Goal: Information Seeking & Learning: Understand process/instructions

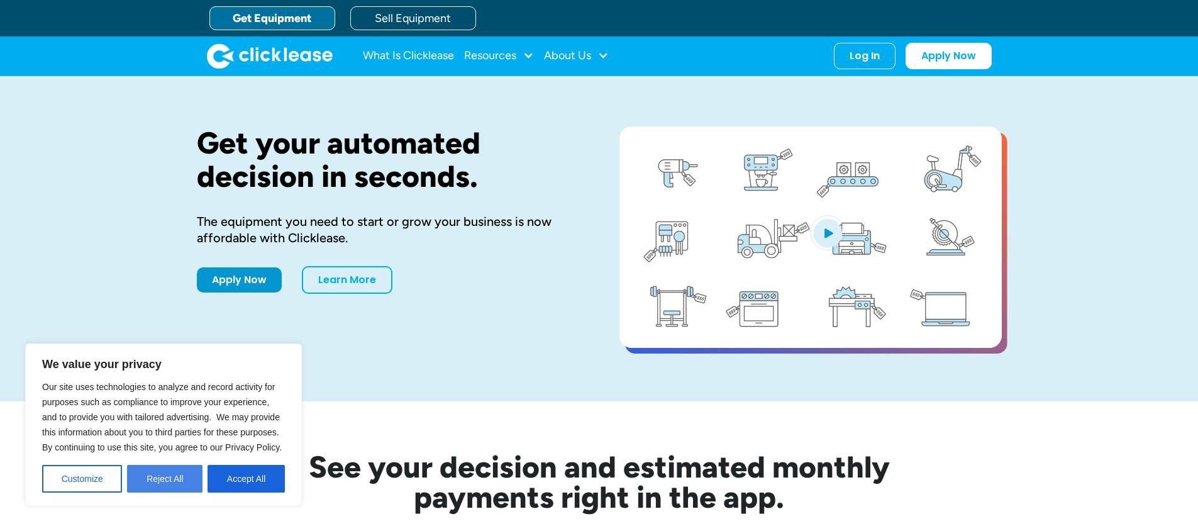
click at [147, 477] on button "Reject All" at bounding box center [164, 479] width 75 height 28
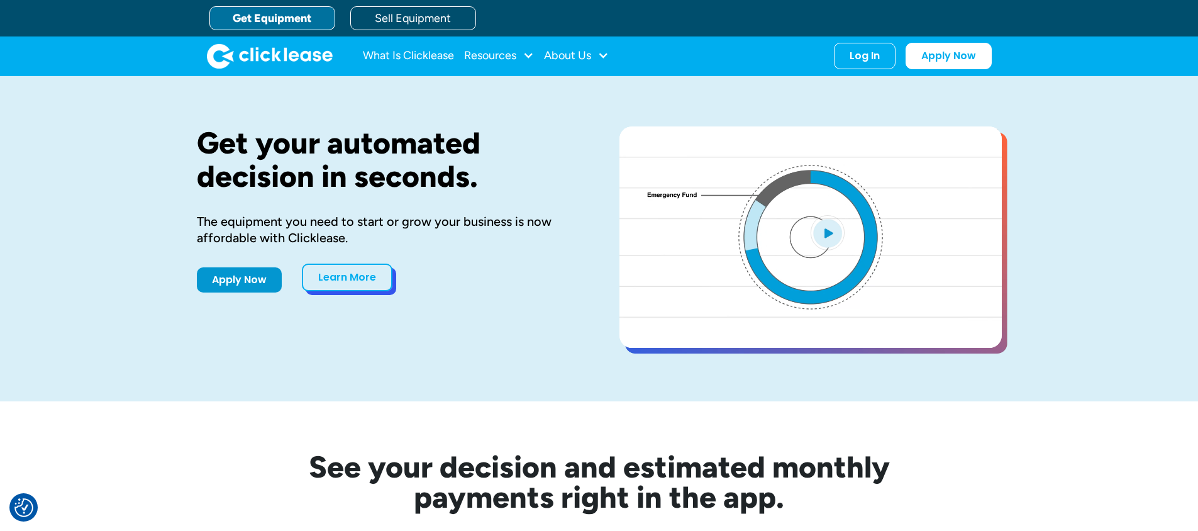
click at [367, 282] on link "Learn More" at bounding box center [347, 278] width 91 height 28
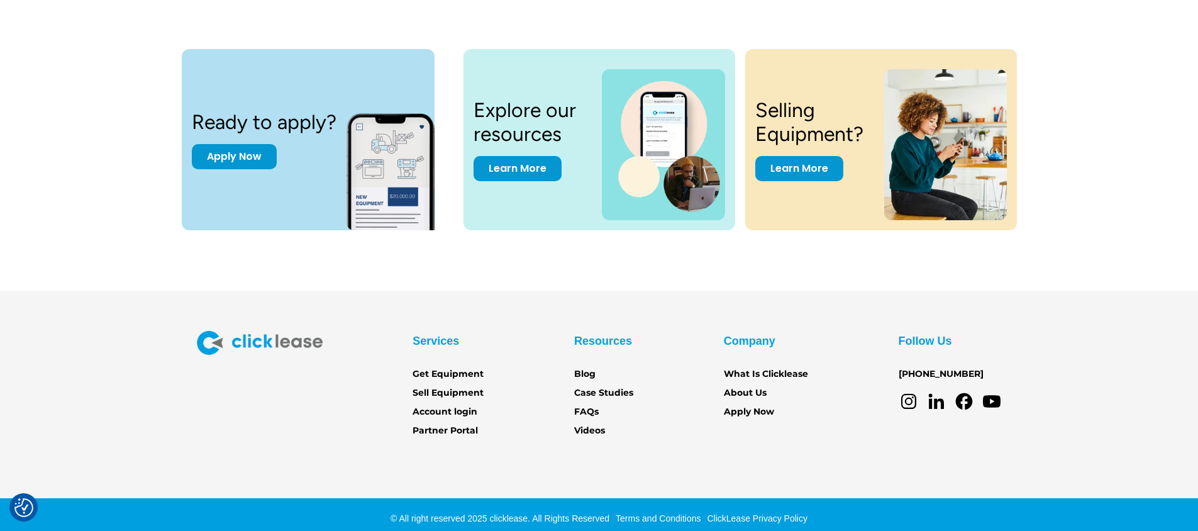
scroll to position [1743, 0]
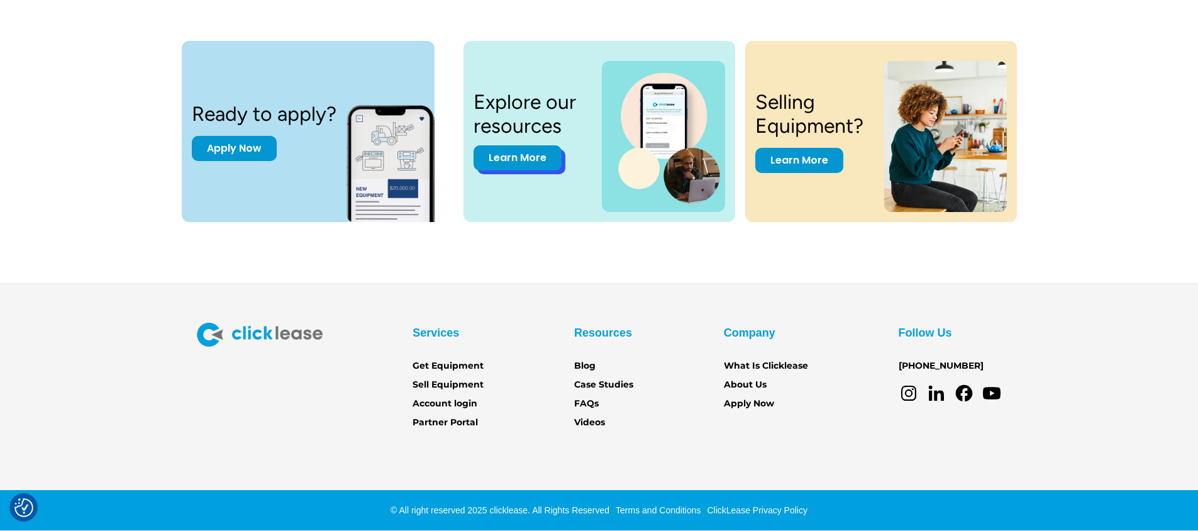
click at [554, 157] on link "Learn More" at bounding box center [518, 157] width 88 height 25
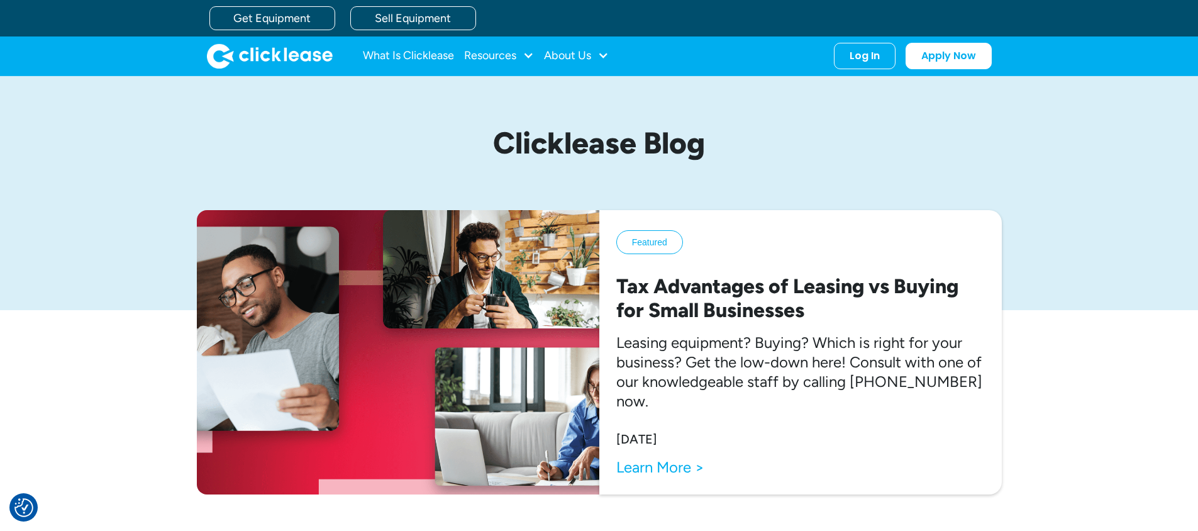
click at [586, 147] on h1 "Clicklease Blog" at bounding box center [599, 142] width 591 height 33
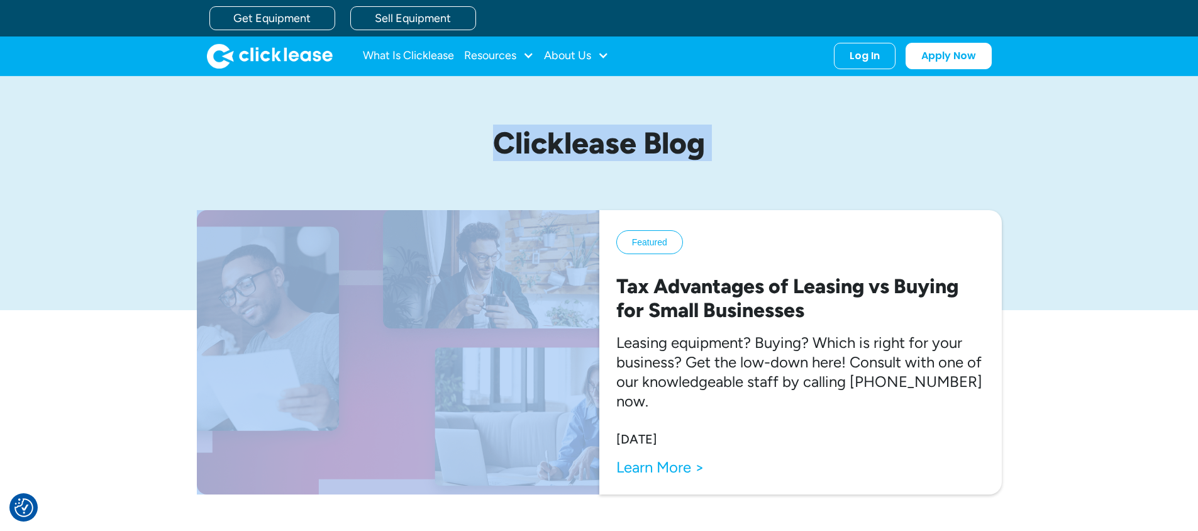
click at [586, 147] on h1 "Clicklease Blog" at bounding box center [599, 142] width 591 height 33
click at [603, 143] on h1 "Clicklease Blog" at bounding box center [599, 142] width 591 height 33
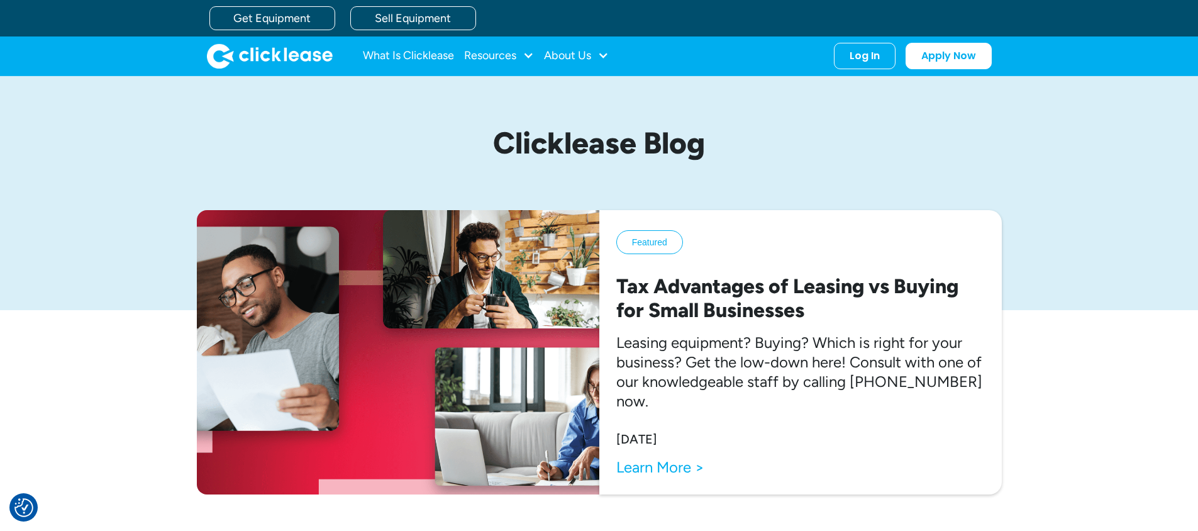
click at [603, 143] on h1 "Clicklease Blog" at bounding box center [599, 142] width 591 height 33
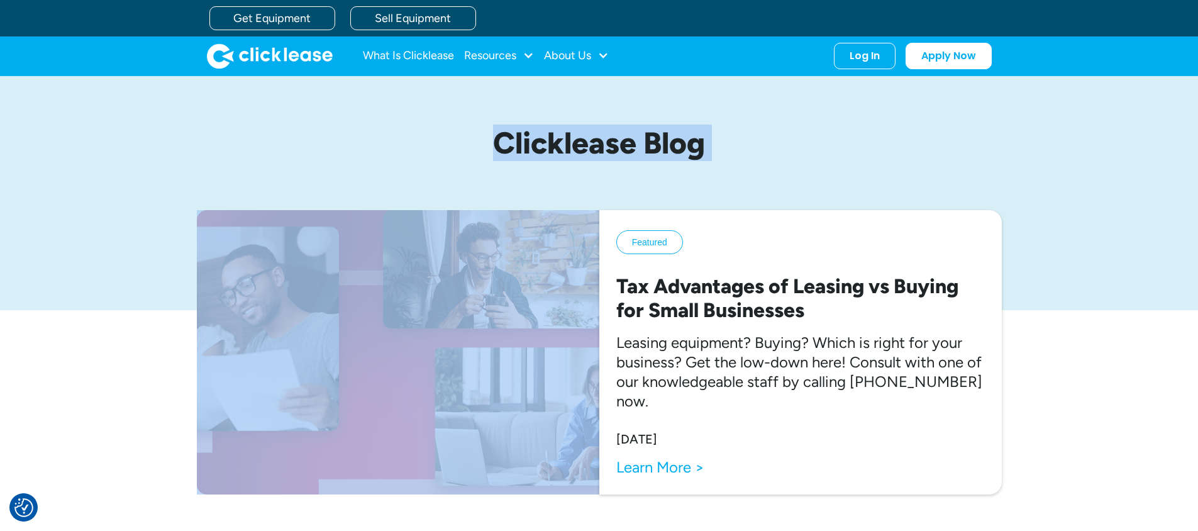
click at [603, 143] on h1 "Clicklease Blog" at bounding box center [599, 142] width 591 height 33
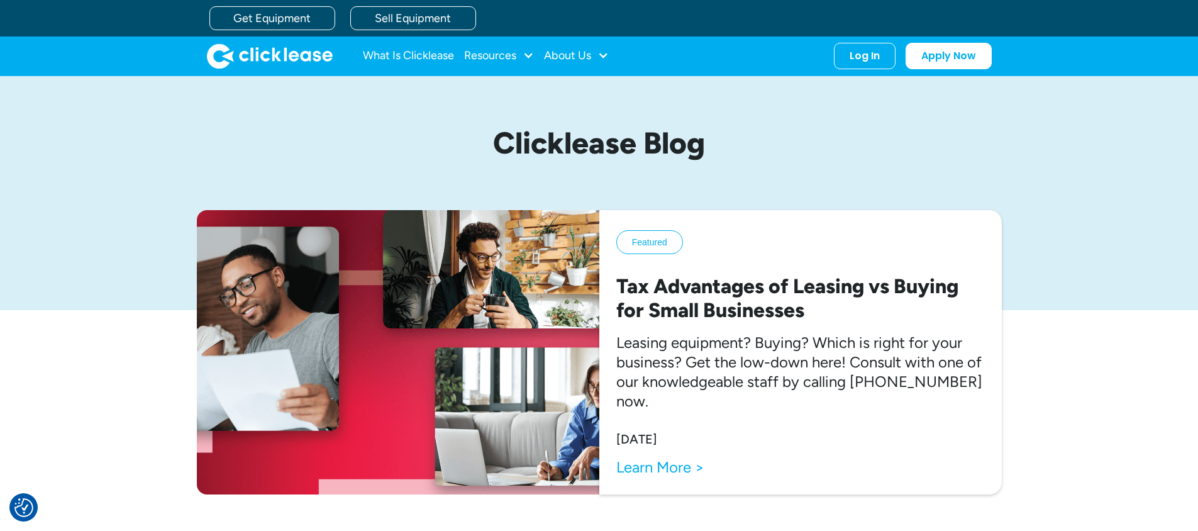
click at [603, 143] on h1 "Clicklease Blog" at bounding box center [599, 142] width 591 height 33
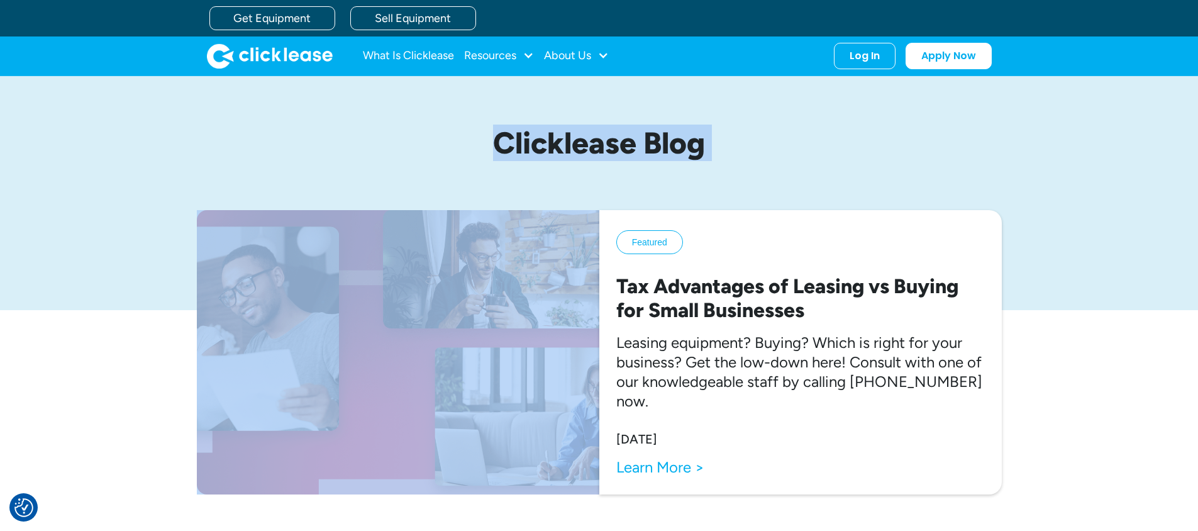
click at [603, 143] on h1 "Clicklease Blog" at bounding box center [599, 142] width 591 height 33
click at [618, 145] on h1 "Clicklease Blog" at bounding box center [599, 142] width 591 height 33
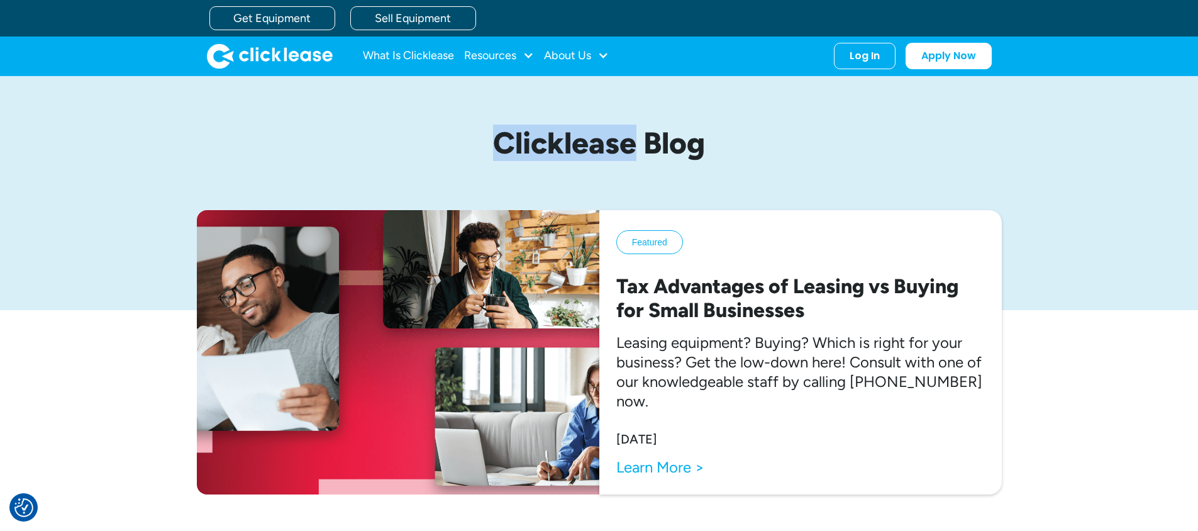
drag, startPoint x: 639, startPoint y: 144, endPoint x: 493, endPoint y: 131, distance: 146.5
click at [493, 131] on h1 "Clicklease Blog" at bounding box center [599, 142] width 591 height 33
drag, startPoint x: 494, startPoint y: 136, endPoint x: 703, endPoint y: 143, distance: 209.5
click at [703, 143] on h1 "Clicklease Blog" at bounding box center [599, 142] width 591 height 33
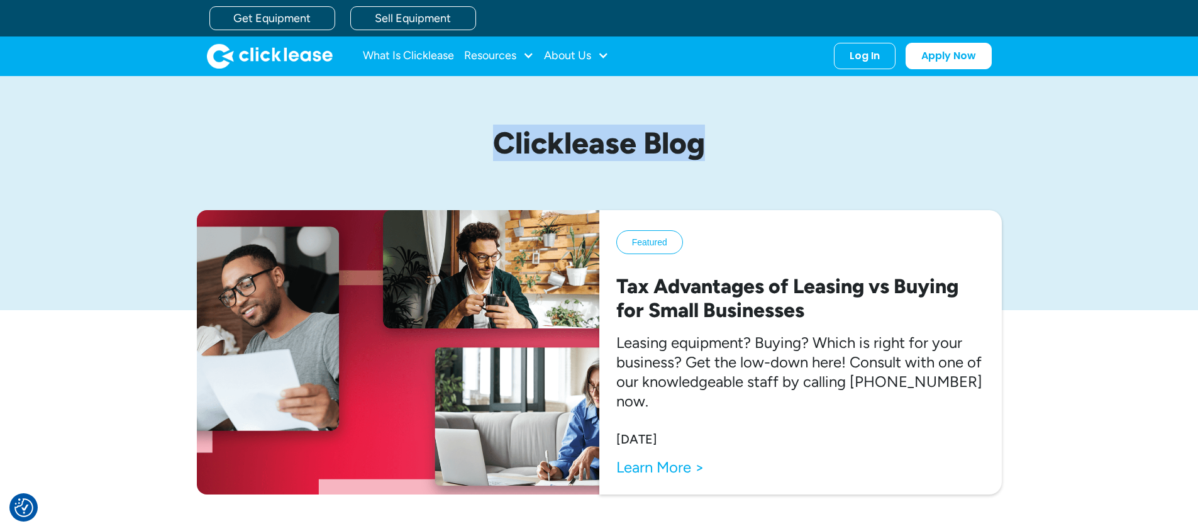
click at [703, 143] on h1 "Clicklease Blog" at bounding box center [599, 142] width 591 height 33
drag, startPoint x: 704, startPoint y: 145, endPoint x: 644, endPoint y: 138, distance: 60.8
click at [644, 138] on h1 "Clicklease Blog" at bounding box center [599, 142] width 591 height 33
drag, startPoint x: 645, startPoint y: 141, endPoint x: 724, endPoint y: 150, distance: 79.2
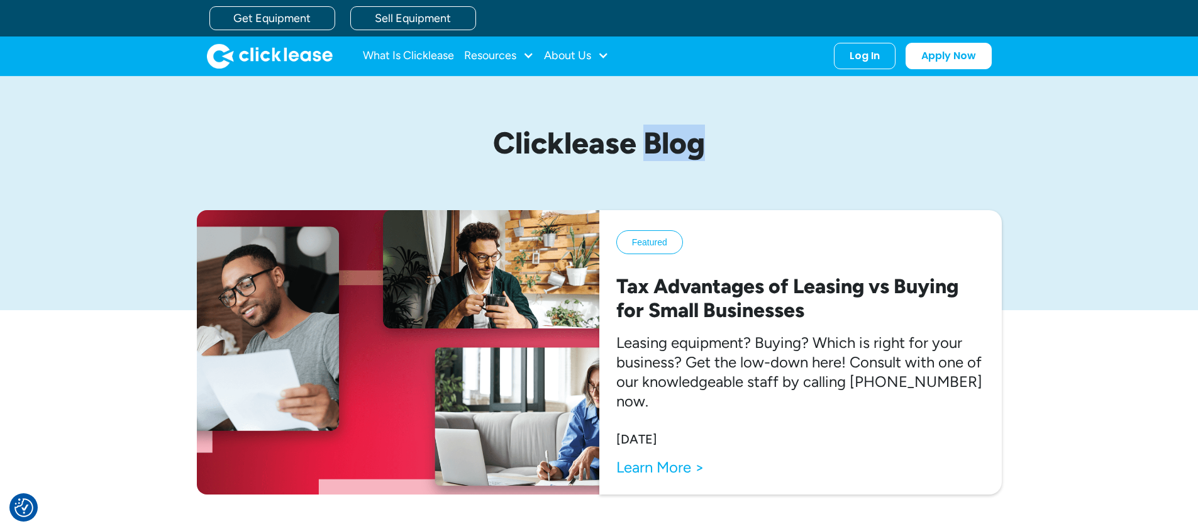
click at [724, 150] on h1 "Clicklease Blog" at bounding box center [599, 142] width 591 height 33
drag, startPoint x: 708, startPoint y: 149, endPoint x: 647, endPoint y: 143, distance: 61.3
click at [647, 143] on h1 "Clicklease Blog" at bounding box center [599, 142] width 591 height 33
click at [647, 144] on h1 "Clicklease Blog" at bounding box center [599, 142] width 591 height 33
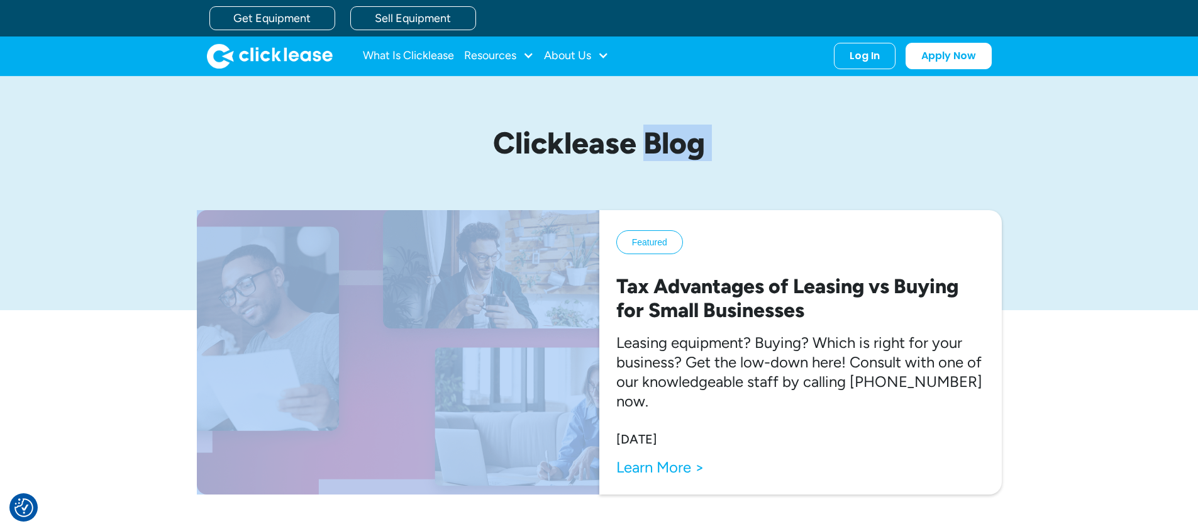
drag, startPoint x: 647, startPoint y: 144, endPoint x: 708, endPoint y: 152, distance: 62.1
click at [708, 152] on h1 "Clicklease Blog" at bounding box center [599, 142] width 591 height 33
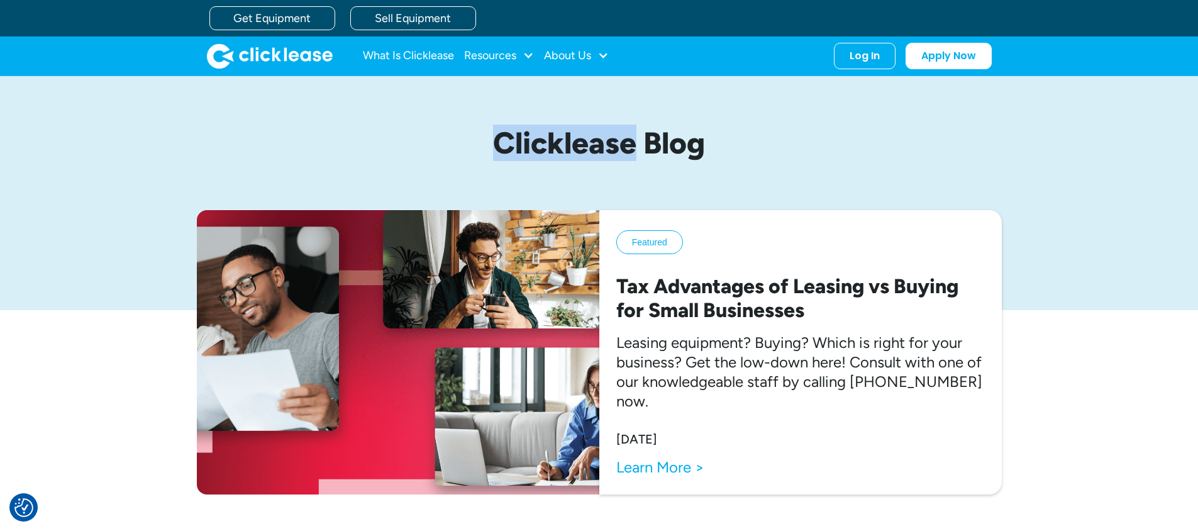
drag, startPoint x: 631, startPoint y: 145, endPoint x: 497, endPoint y: 146, distance: 134.0
click at [497, 146] on h1 "Clicklease Blog" at bounding box center [599, 142] width 591 height 33
drag, startPoint x: 497, startPoint y: 146, endPoint x: 605, endPoint y: 150, distance: 107.6
click at [605, 150] on h1 "Clicklease Blog" at bounding box center [599, 142] width 591 height 33
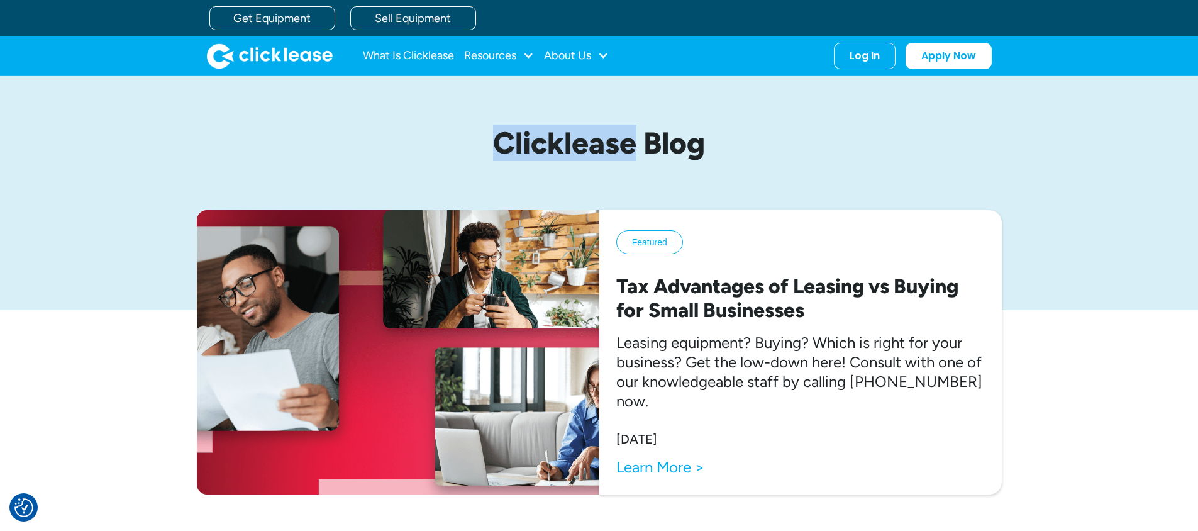
click at [630, 148] on h1 "Clicklease Blog" at bounding box center [599, 142] width 591 height 33
drag, startPoint x: 634, startPoint y: 145, endPoint x: 497, endPoint y: 140, distance: 136.6
click at [497, 140] on h1 "Clicklease Blog" at bounding box center [599, 142] width 591 height 33
click at [500, 140] on h1 "Clicklease Blog" at bounding box center [599, 142] width 591 height 33
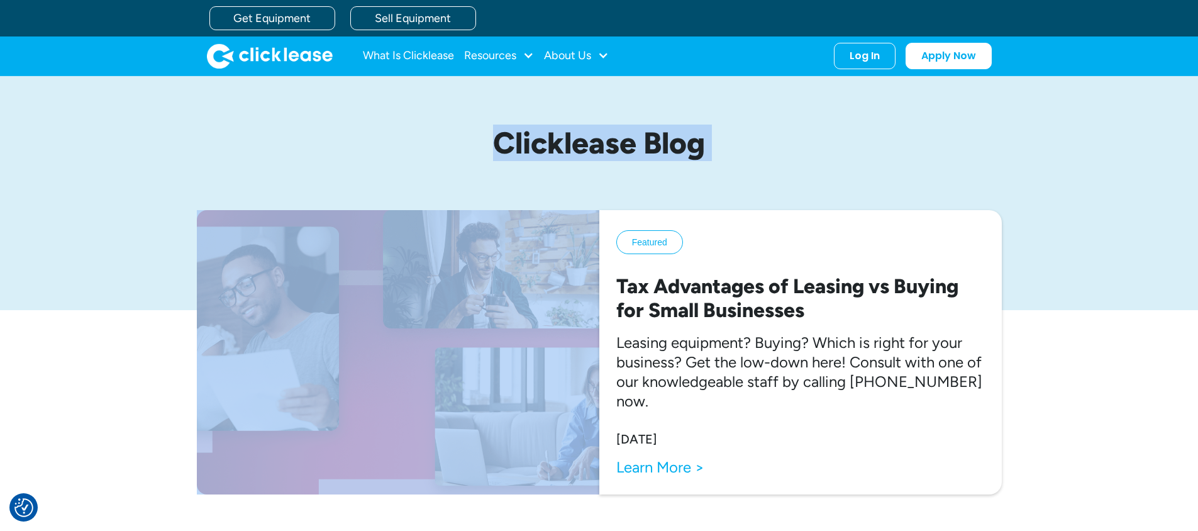
click at [500, 140] on h1 "Clicklease Blog" at bounding box center [599, 142] width 591 height 33
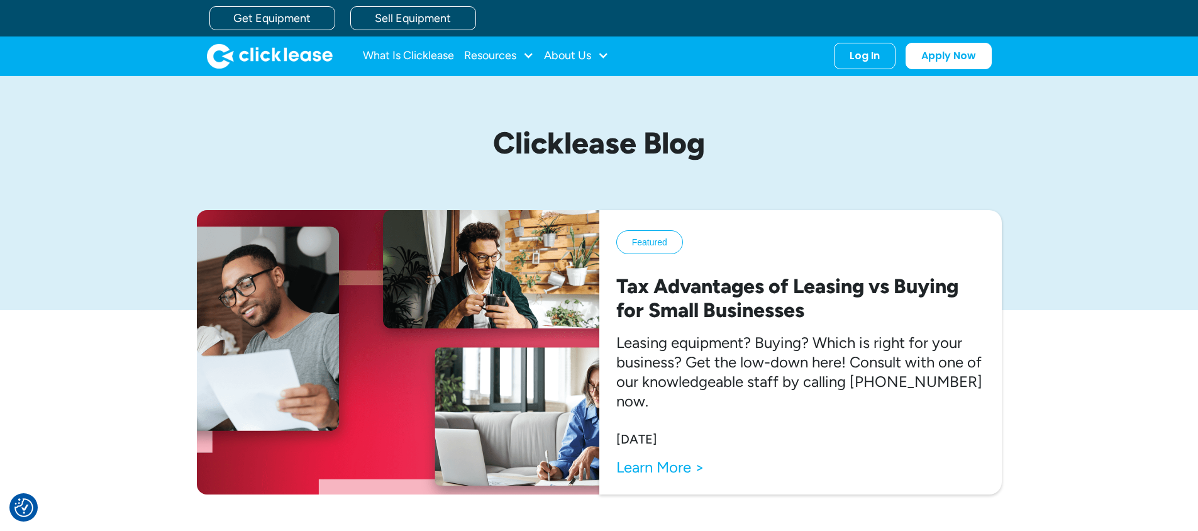
click at [501, 140] on h1 "Clicklease Blog" at bounding box center [599, 142] width 591 height 33
drag, startPoint x: 492, startPoint y: 141, endPoint x: 631, endPoint y: 147, distance: 139.1
click at [631, 147] on h1 "Clicklease Blog" at bounding box center [599, 142] width 591 height 33
click at [634, 147] on h1 "Clicklease Blog" at bounding box center [599, 142] width 591 height 33
drag, startPoint x: 634, startPoint y: 147, endPoint x: 520, endPoint y: 132, distance: 114.8
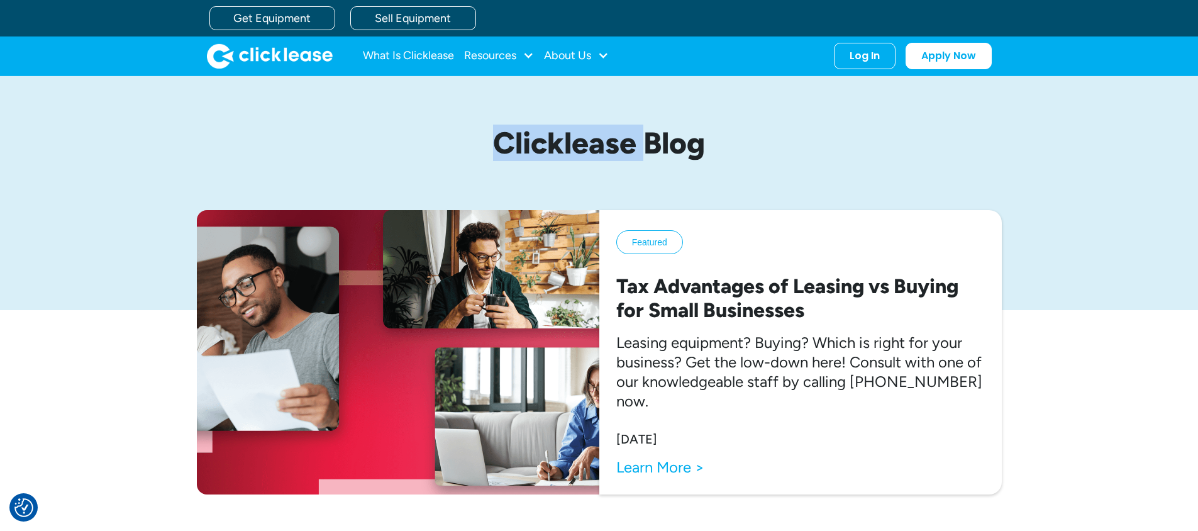
click at [520, 132] on h1 "Clicklease Blog" at bounding box center [599, 142] width 591 height 33
drag, startPoint x: 496, startPoint y: 139, endPoint x: 633, endPoint y: 144, distance: 137.2
click at [633, 144] on h1 "Clicklease Blog" at bounding box center [599, 142] width 591 height 33
click at [653, 144] on h1 "Clicklease Blog" at bounding box center [599, 142] width 591 height 33
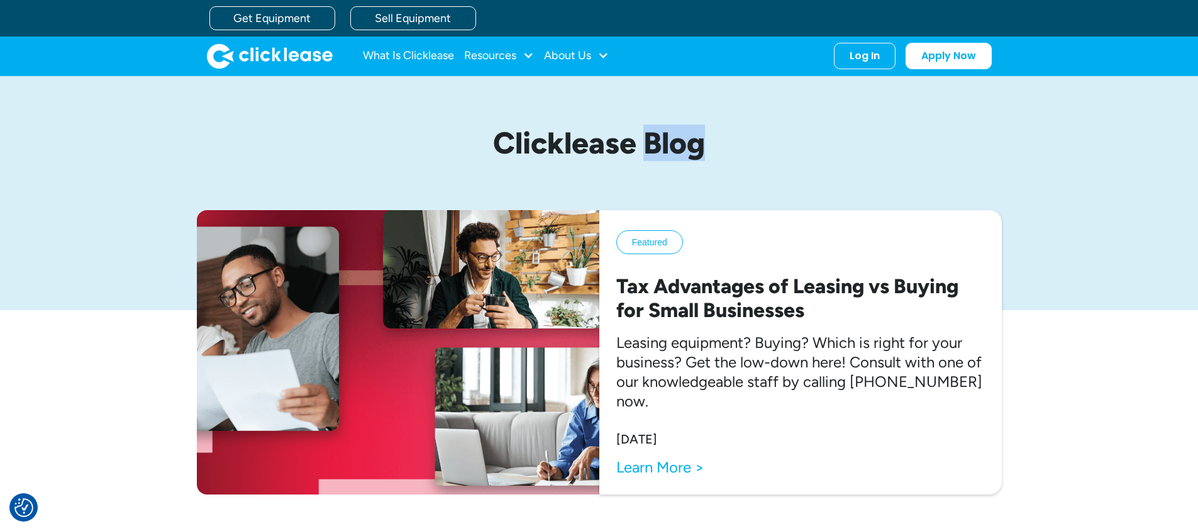
drag, startPoint x: 646, startPoint y: 142, endPoint x: 719, endPoint y: 151, distance: 73.5
click at [719, 151] on h1 "Clicklease Blog" at bounding box center [599, 142] width 591 height 33
click at [555, 152] on h1 "Clicklease Blog" at bounding box center [599, 142] width 591 height 33
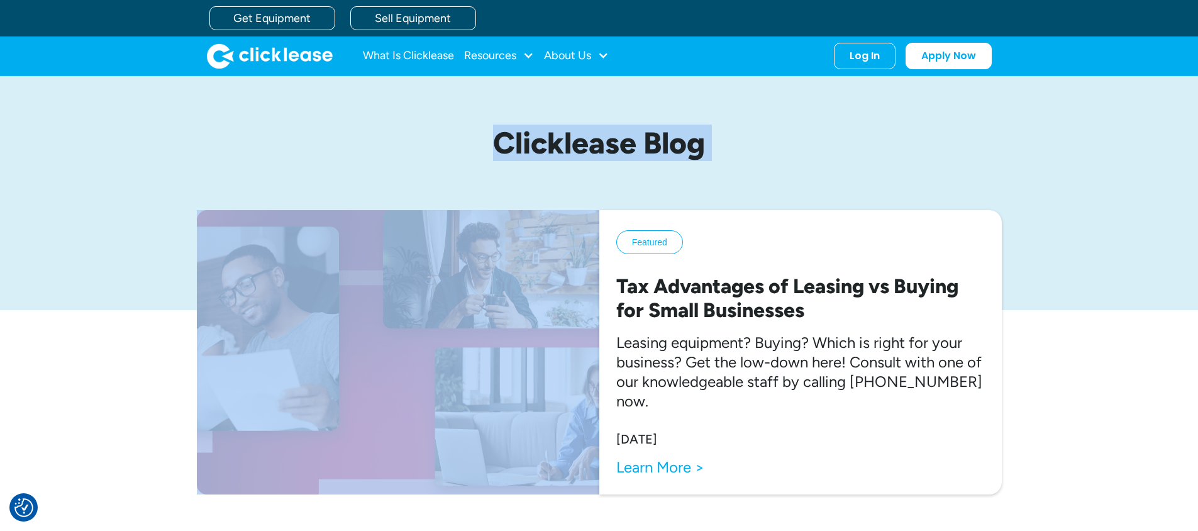
click at [555, 152] on h1 "Clicklease Blog" at bounding box center [599, 142] width 591 height 33
click at [690, 172] on div "Clicklease Blog" at bounding box center [599, 143] width 805 height 134
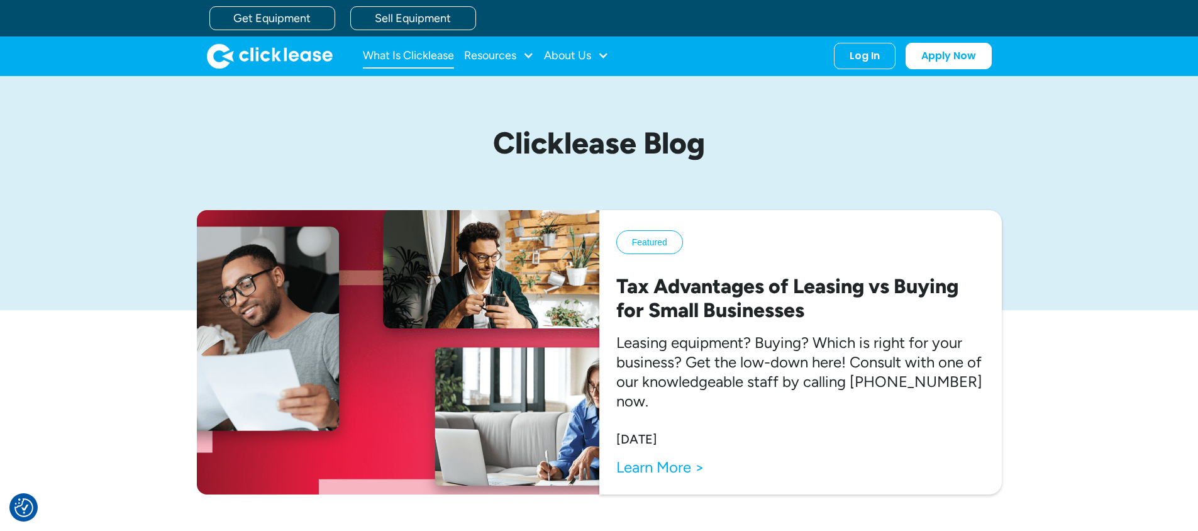
click at [426, 49] on link "What Is Clicklease" at bounding box center [408, 55] width 91 height 25
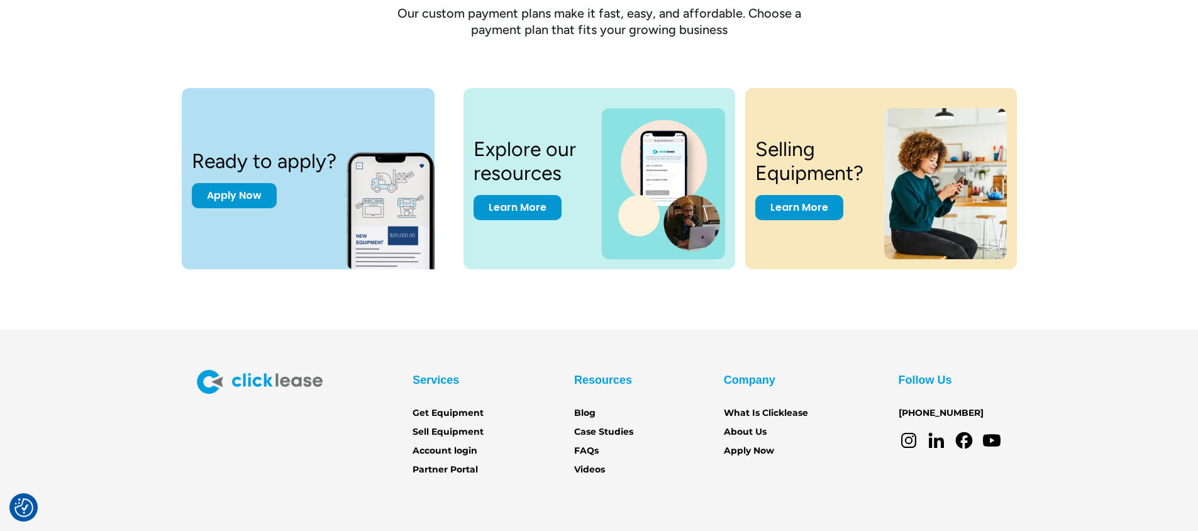
scroll to position [1743, 0]
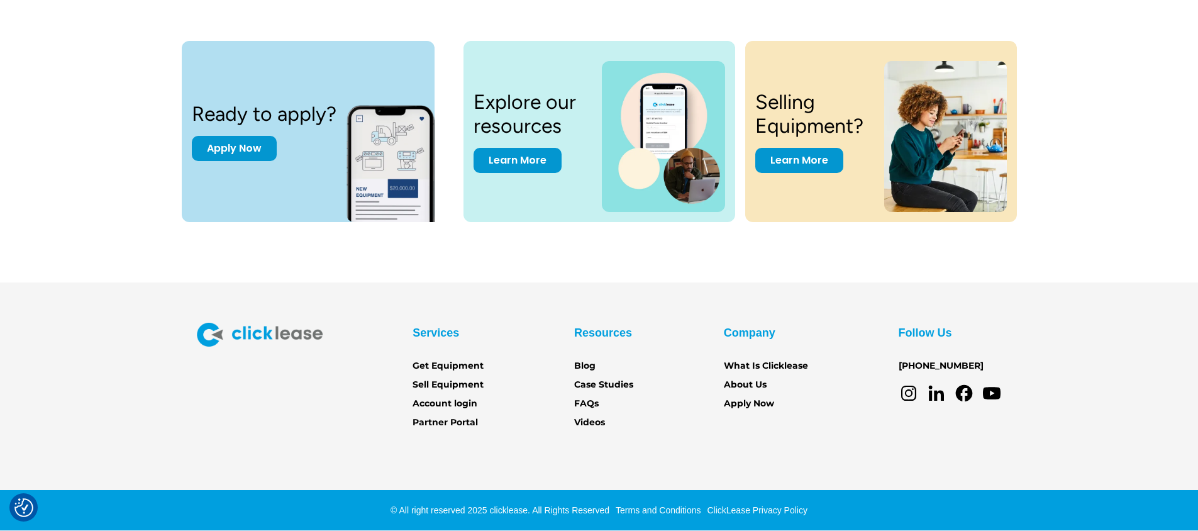
click at [443, 330] on div "Services" at bounding box center [436, 333] width 47 height 20
click at [455, 338] on div "Services" at bounding box center [436, 333] width 47 height 20
click at [458, 335] on div "Services" at bounding box center [436, 333] width 47 height 20
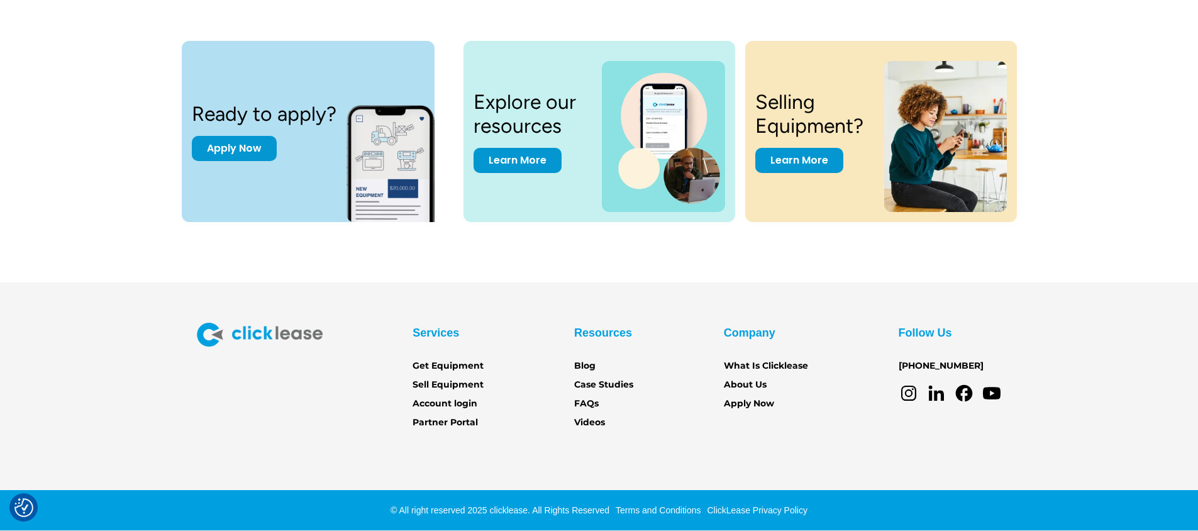
click at [458, 335] on div "Services" at bounding box center [436, 333] width 47 height 20
click at [461, 354] on div "Services Get Equipment Sell Equipment Account login Partner Portal" at bounding box center [448, 376] width 71 height 107
click at [586, 403] on link "FAQs" at bounding box center [586, 404] width 25 height 14
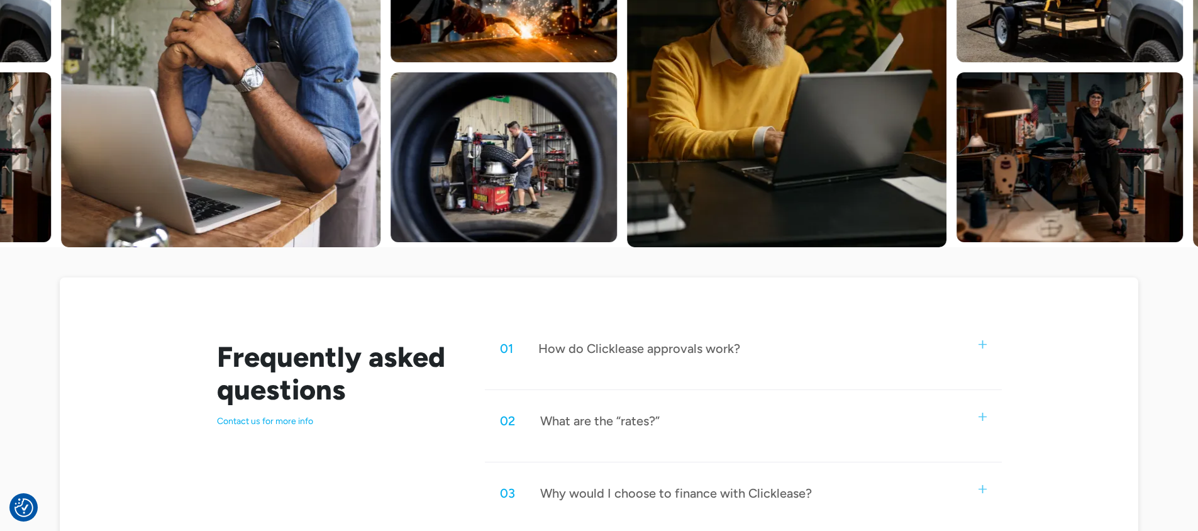
scroll to position [530, 0]
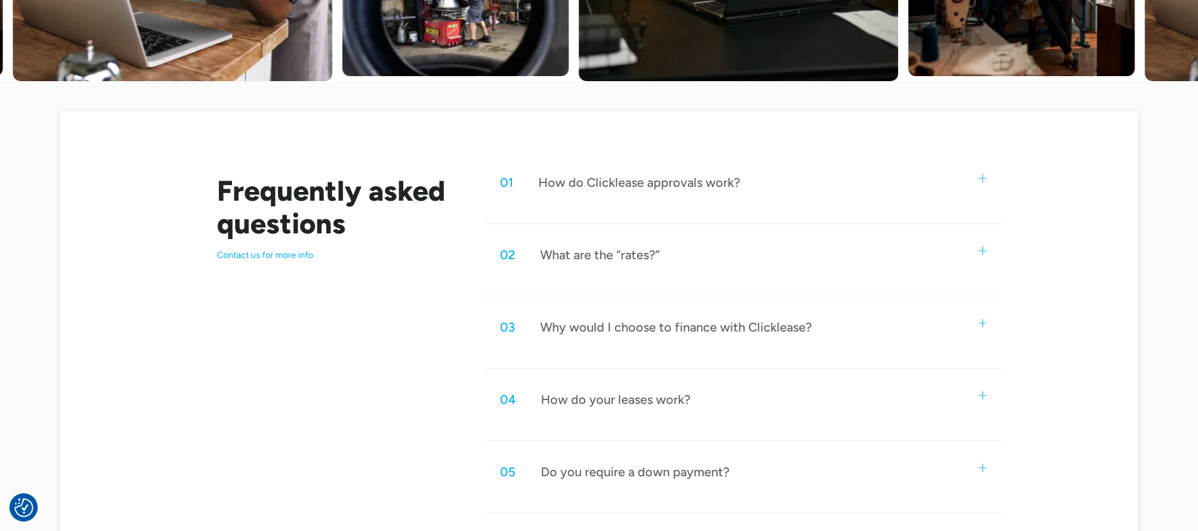
click at [623, 271] on div "02 What are the “rates?”" at bounding box center [743, 255] width 516 height 42
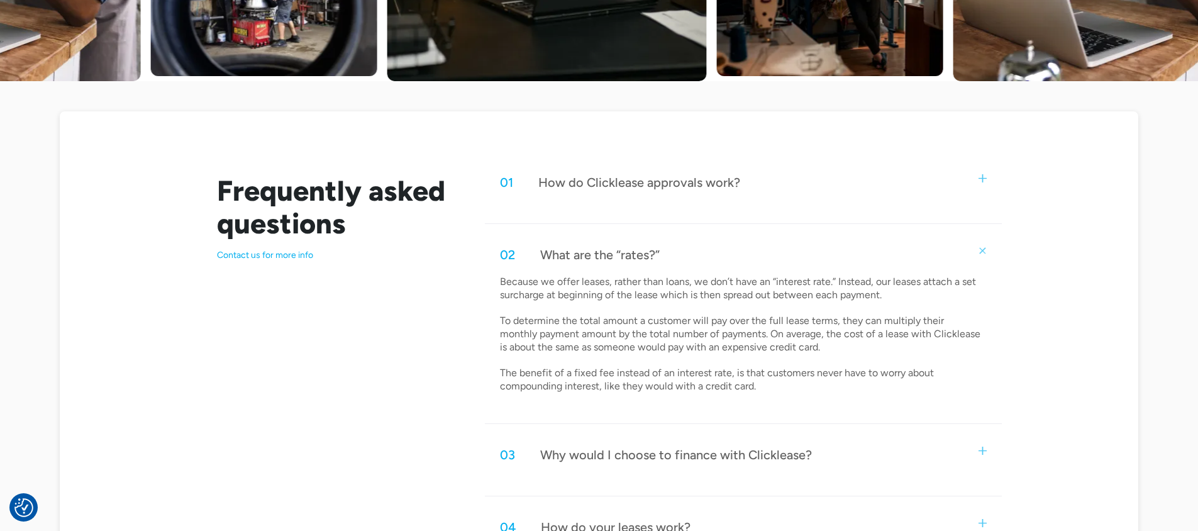
click at [741, 283] on p "Because we offer leases, rather than loans, we don’t have an “interest rate.” I…" at bounding box center [741, 334] width 483 height 118
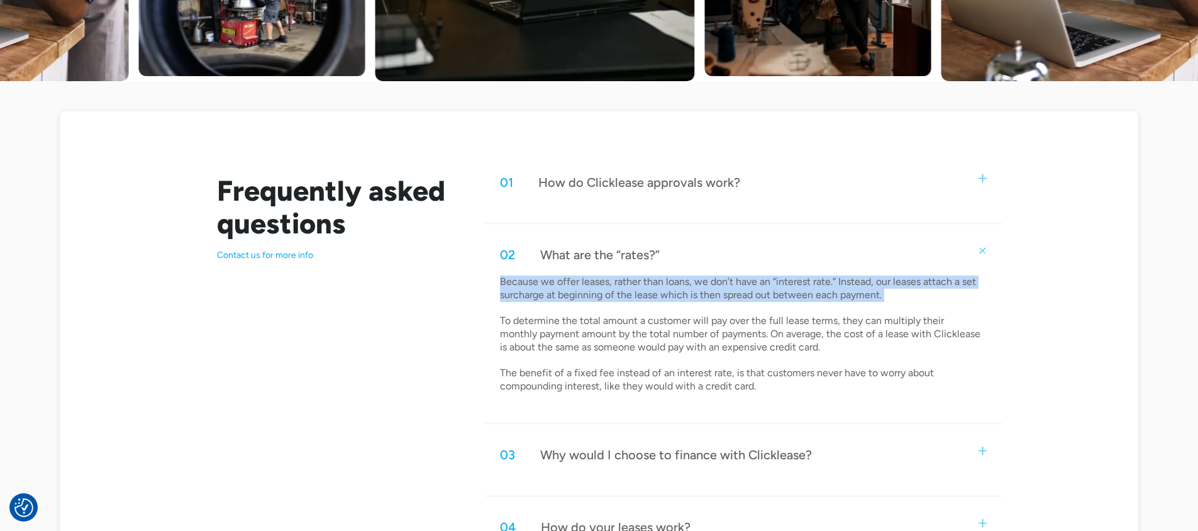
click at [741, 283] on p "Because we offer leases, rather than loans, we don’t have an “interest rate.” I…" at bounding box center [741, 334] width 483 height 118
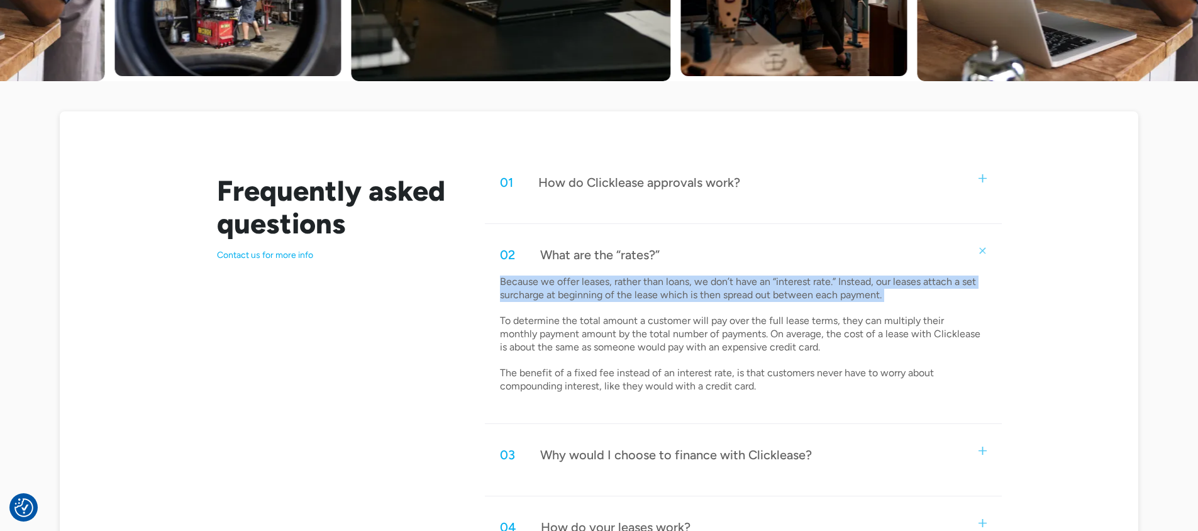
click at [742, 296] on p "Because we offer leases, rather than loans, we don’t have an “interest rate.” I…" at bounding box center [741, 334] width 483 height 118
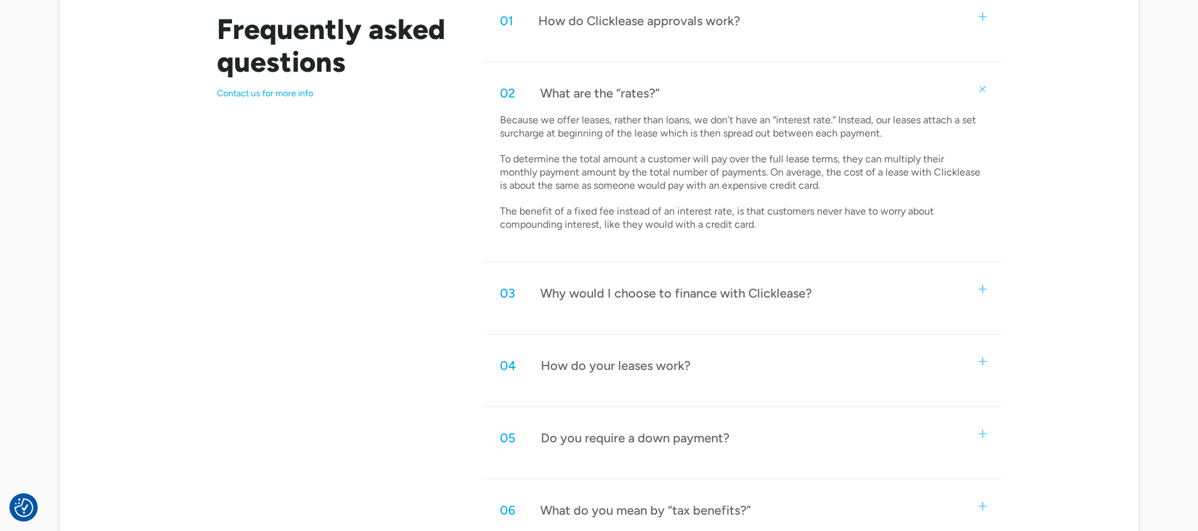
scroll to position [694, 0]
click at [667, 367] on div "How do your leases work?" at bounding box center [616, 363] width 150 height 16
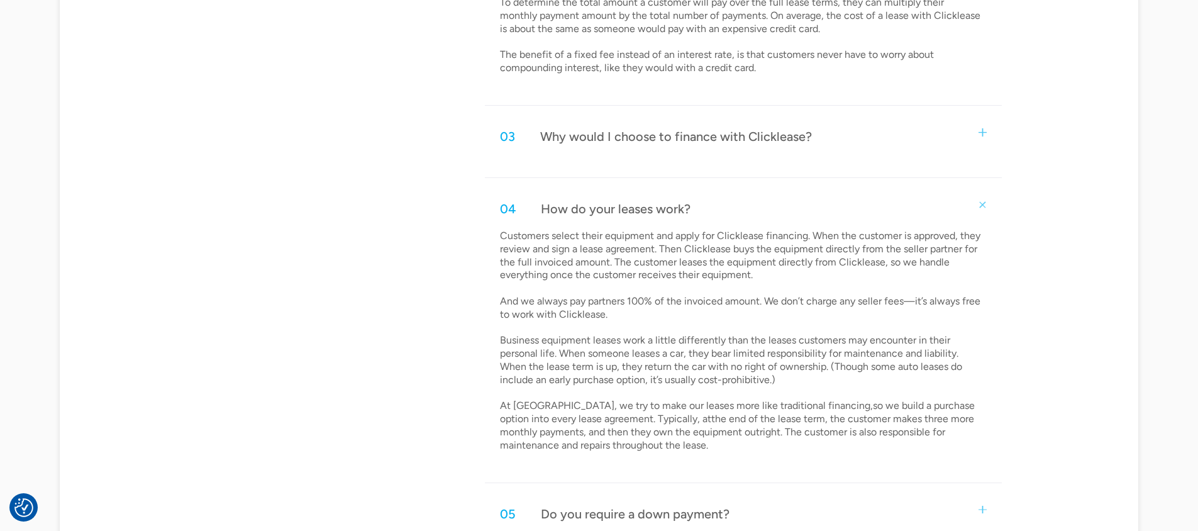
scroll to position [850, 0]
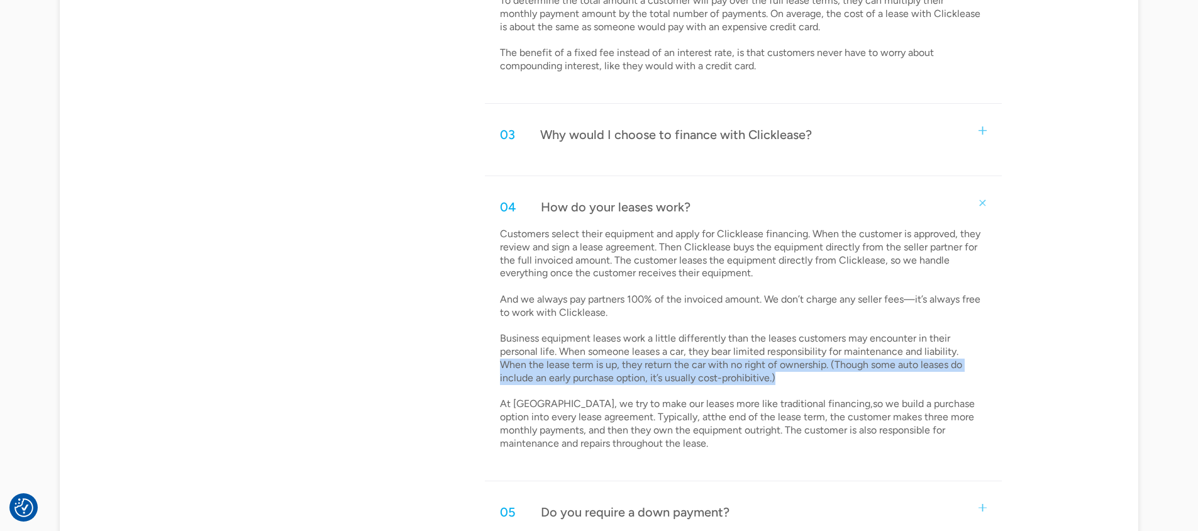
drag, startPoint x: 501, startPoint y: 363, endPoint x: 828, endPoint y: 380, distance: 326.8
click at [828, 380] on p "Customers select their equipment and apply for Clicklease financing. When the c…" at bounding box center [741, 339] width 483 height 223
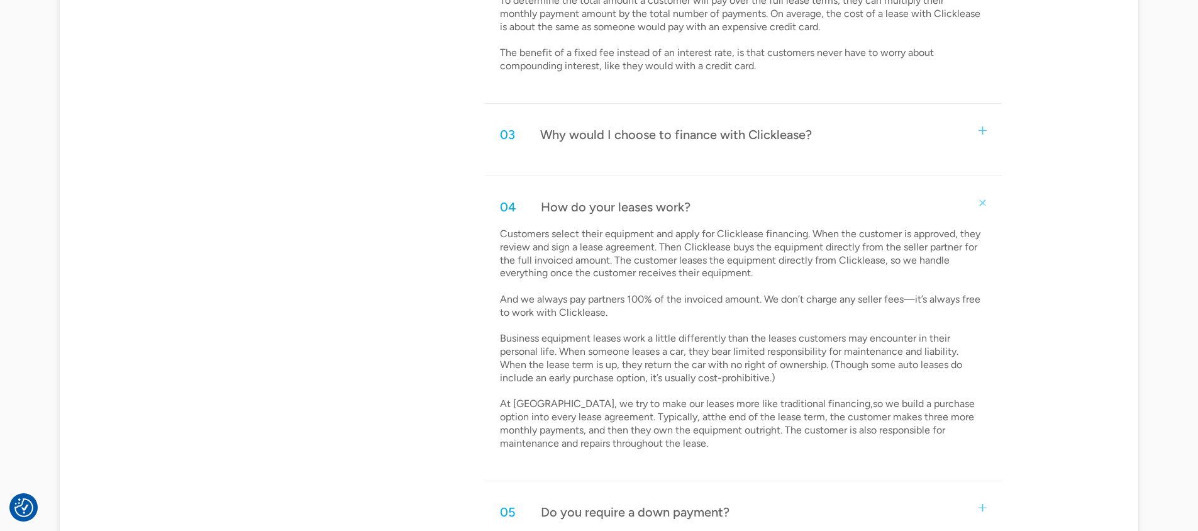
click at [820, 382] on p "Customers select their equipment and apply for Clicklease financing. When the c…" at bounding box center [741, 339] width 483 height 223
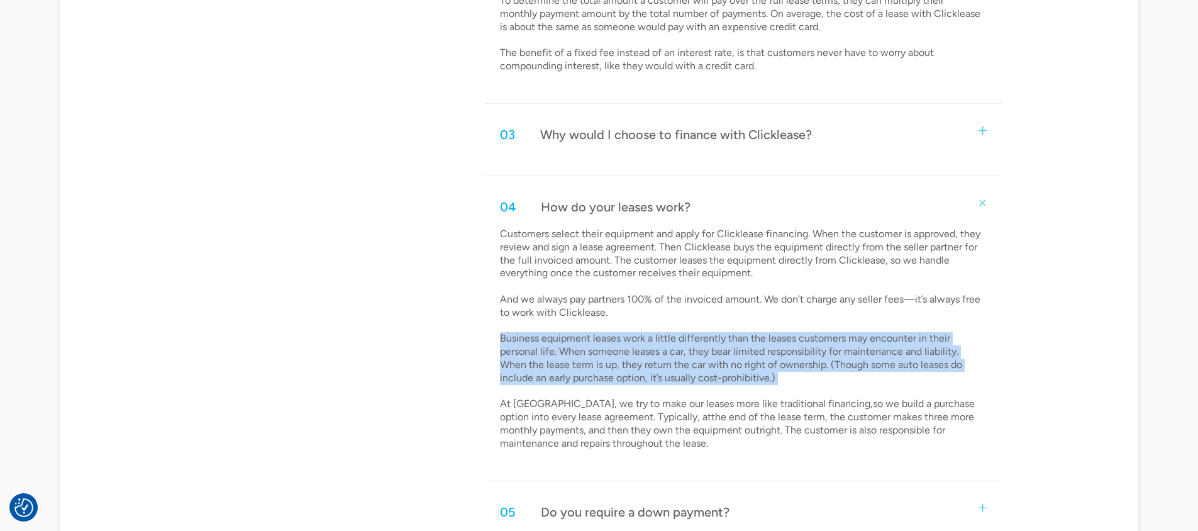
click at [820, 382] on p "Customers select their equipment and apply for Clicklease financing. When the c…" at bounding box center [741, 339] width 483 height 223
click at [817, 381] on p "Customers select their equipment and apply for Clicklease financing. When the c…" at bounding box center [741, 339] width 483 height 223
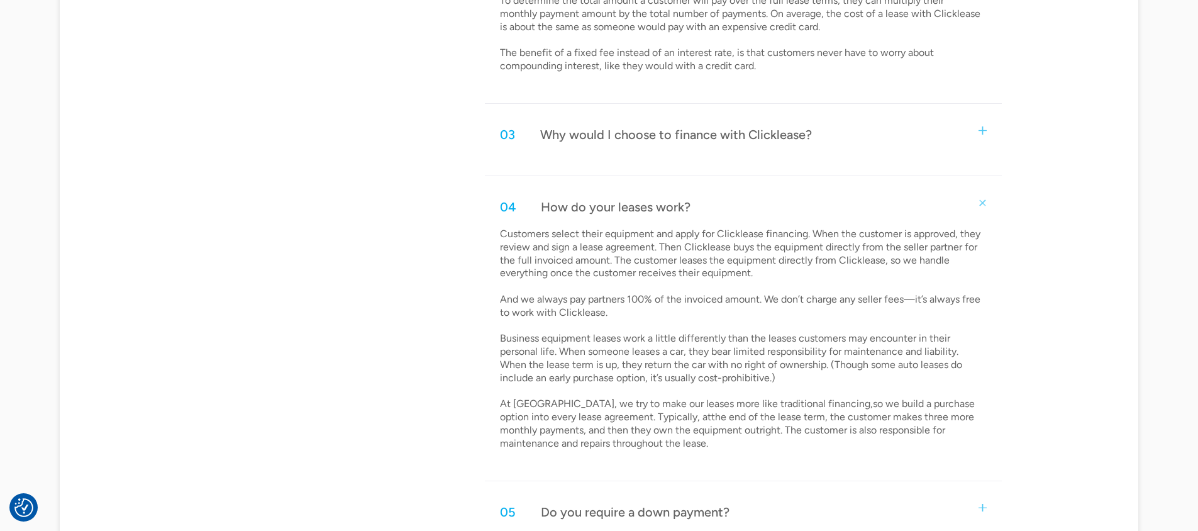
click at [537, 365] on p "Customers select their equipment and apply for Clicklease financing. When the c…" at bounding box center [741, 339] width 483 height 223
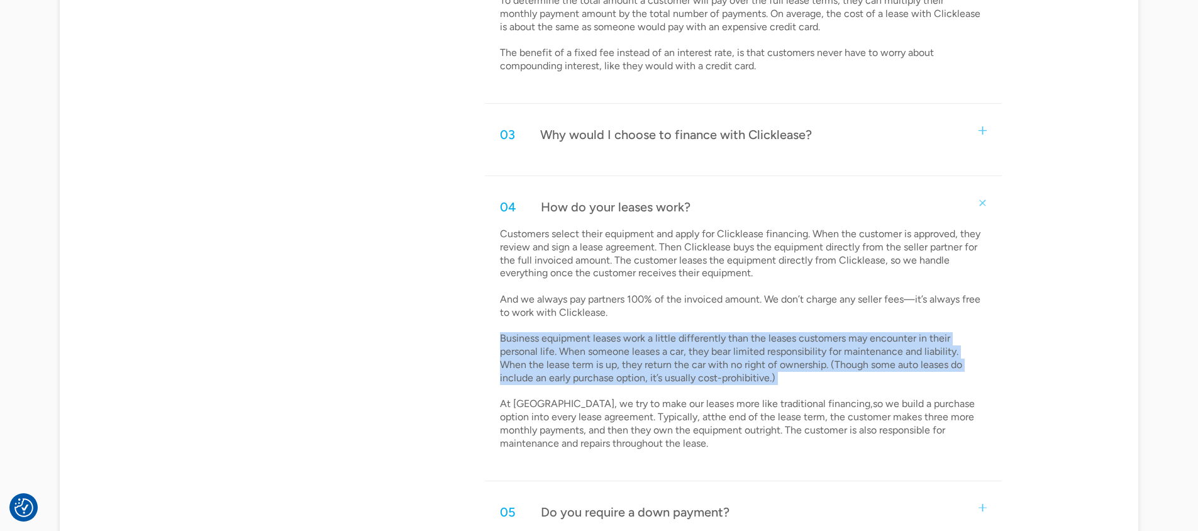
click at [537, 365] on p "Customers select their equipment and apply for Clicklease financing. When the c…" at bounding box center [741, 339] width 483 height 223
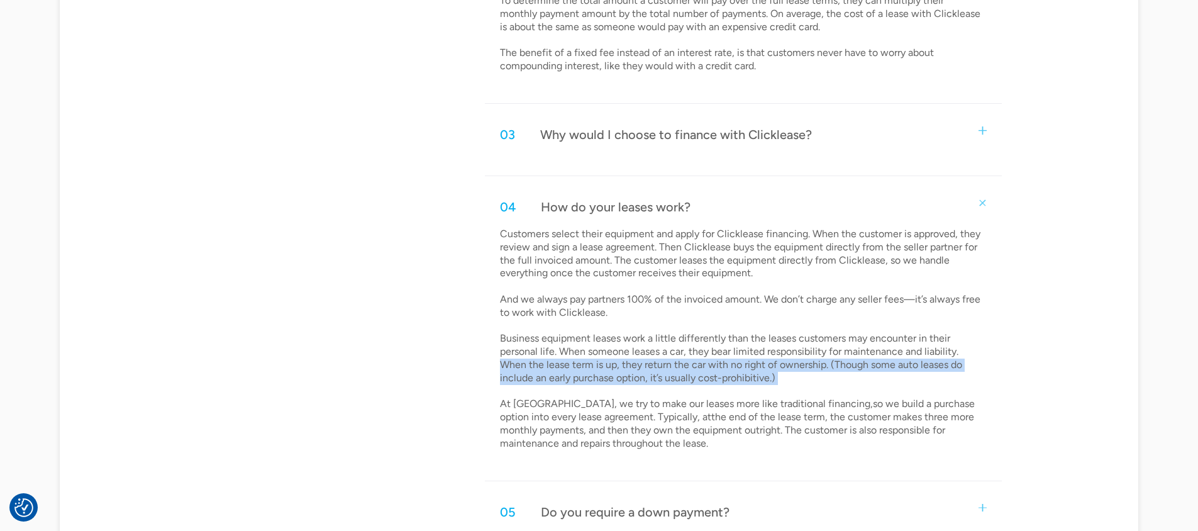
drag, startPoint x: 570, startPoint y: 369, endPoint x: 814, endPoint y: 389, distance: 244.8
click at [814, 389] on p "Customers select their equipment and apply for Clicklease financing. When the c…" at bounding box center [741, 339] width 483 height 223
click at [813, 385] on p "Customers select their equipment and apply for Clicklease financing. When the c…" at bounding box center [741, 339] width 483 height 223
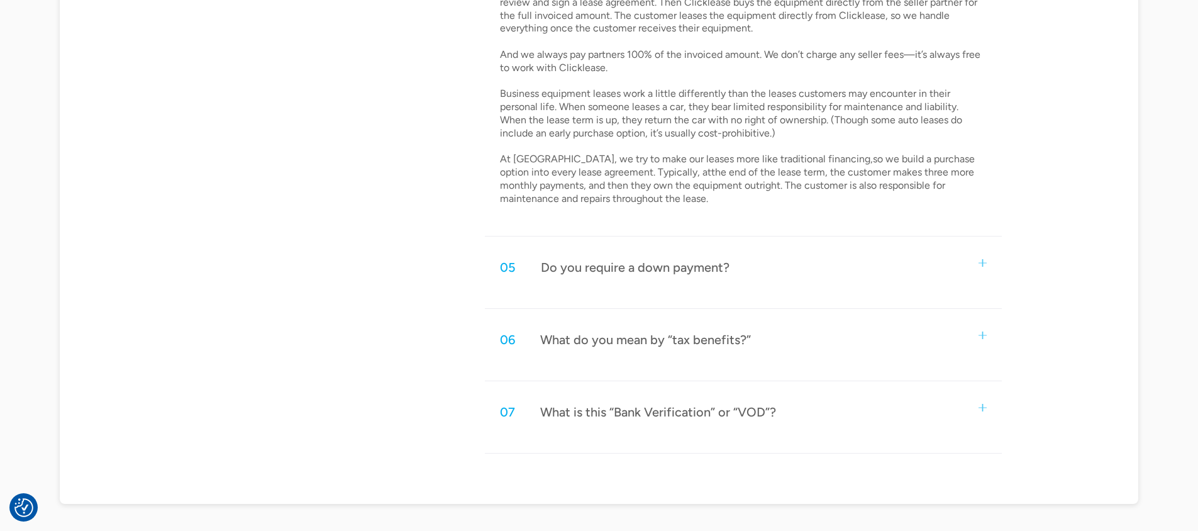
scroll to position [1106, 0]
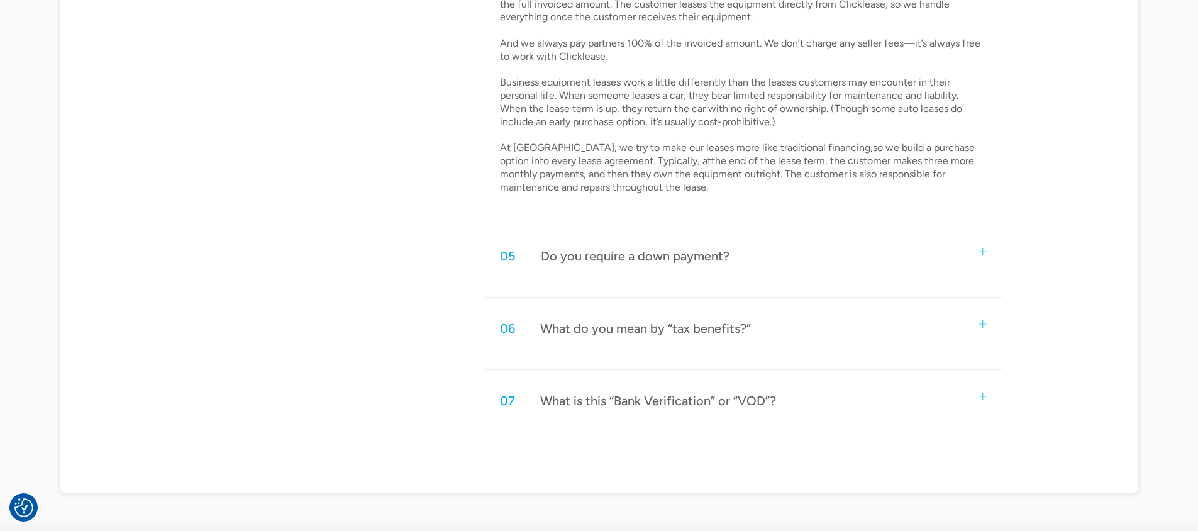
click at [699, 255] on div "Do you require a down payment?" at bounding box center [635, 256] width 189 height 16
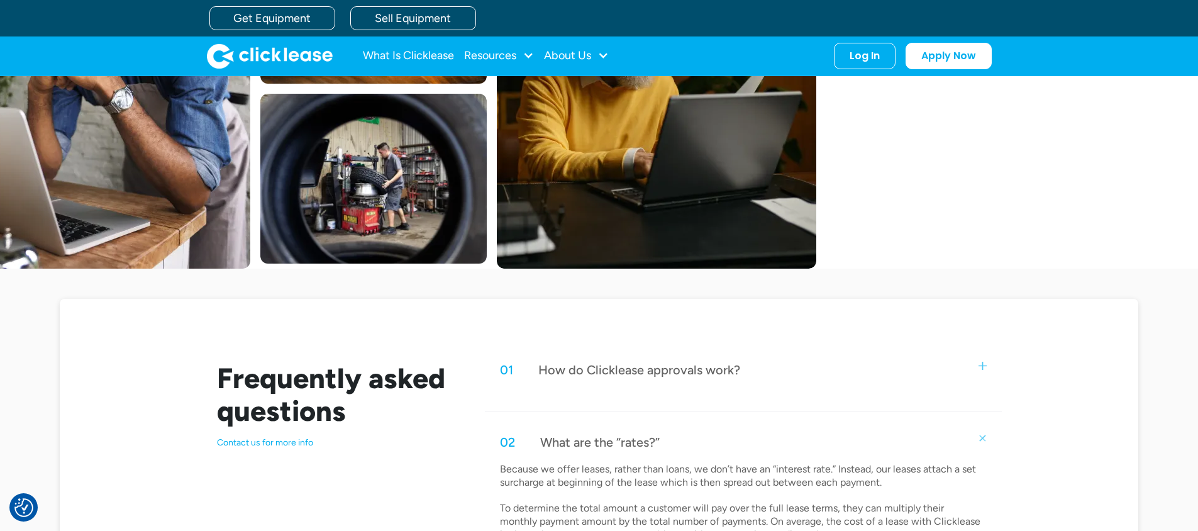
click at [689, 380] on div "01 How do Clicklease approvals work?" at bounding box center [743, 370] width 516 height 42
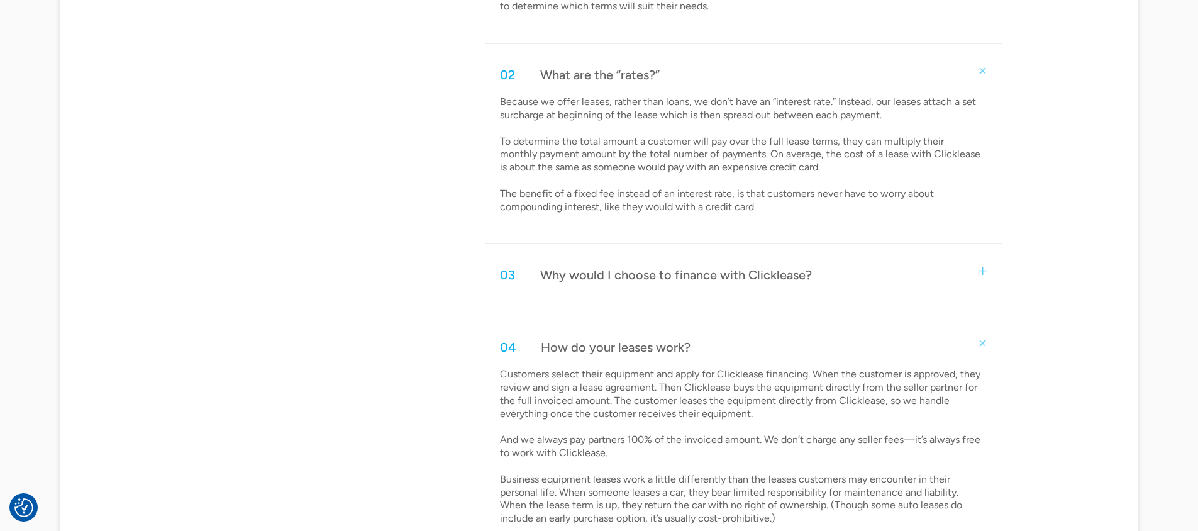
scroll to position [933, 0]
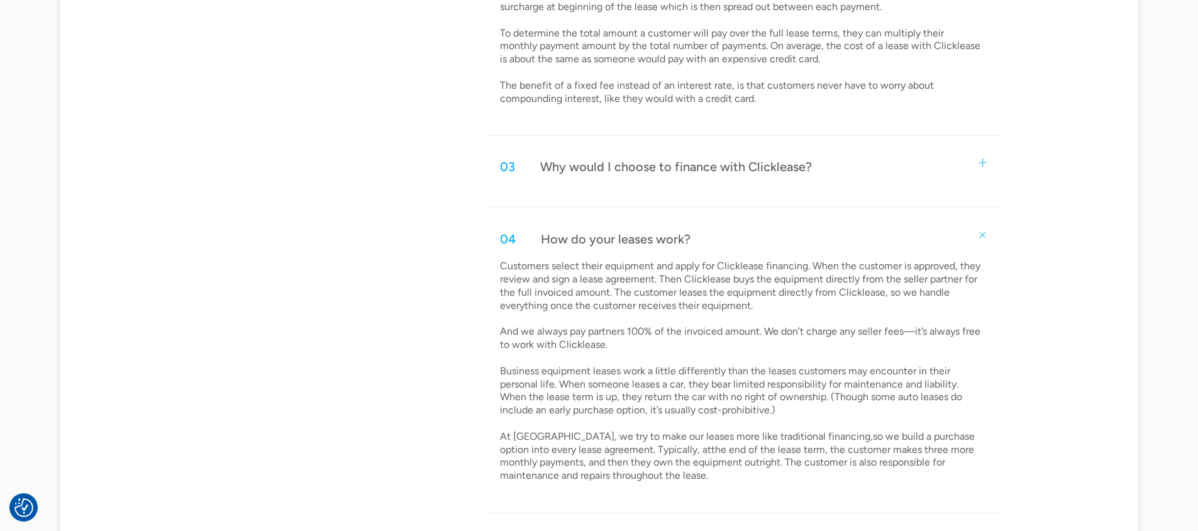
click at [709, 174] on div "Why would I choose to finance with Clicklease?" at bounding box center [676, 166] width 272 height 16
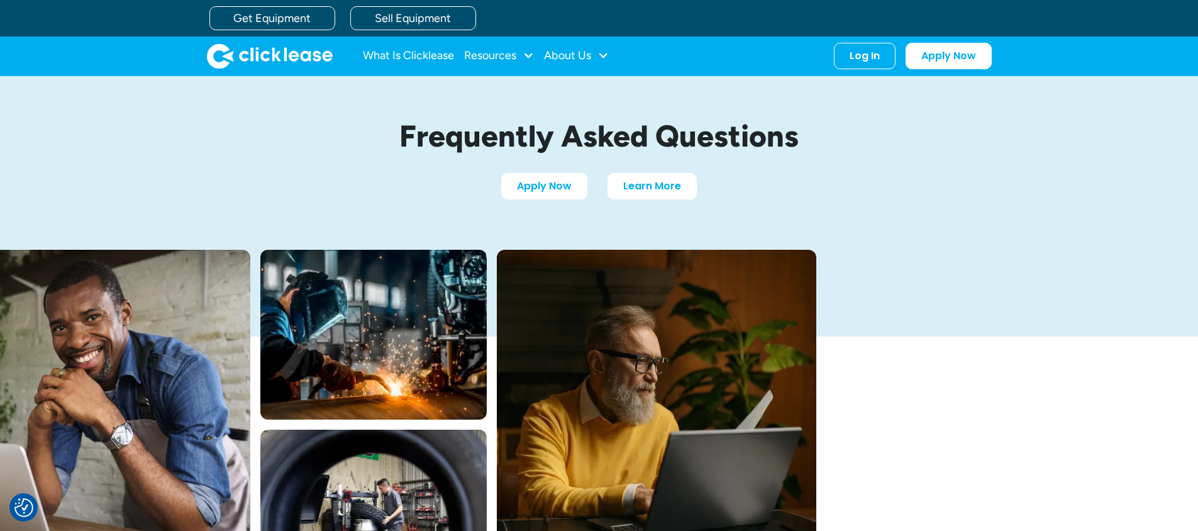
scroll to position [0, 0]
